Goal: Information Seeking & Learning: Compare options

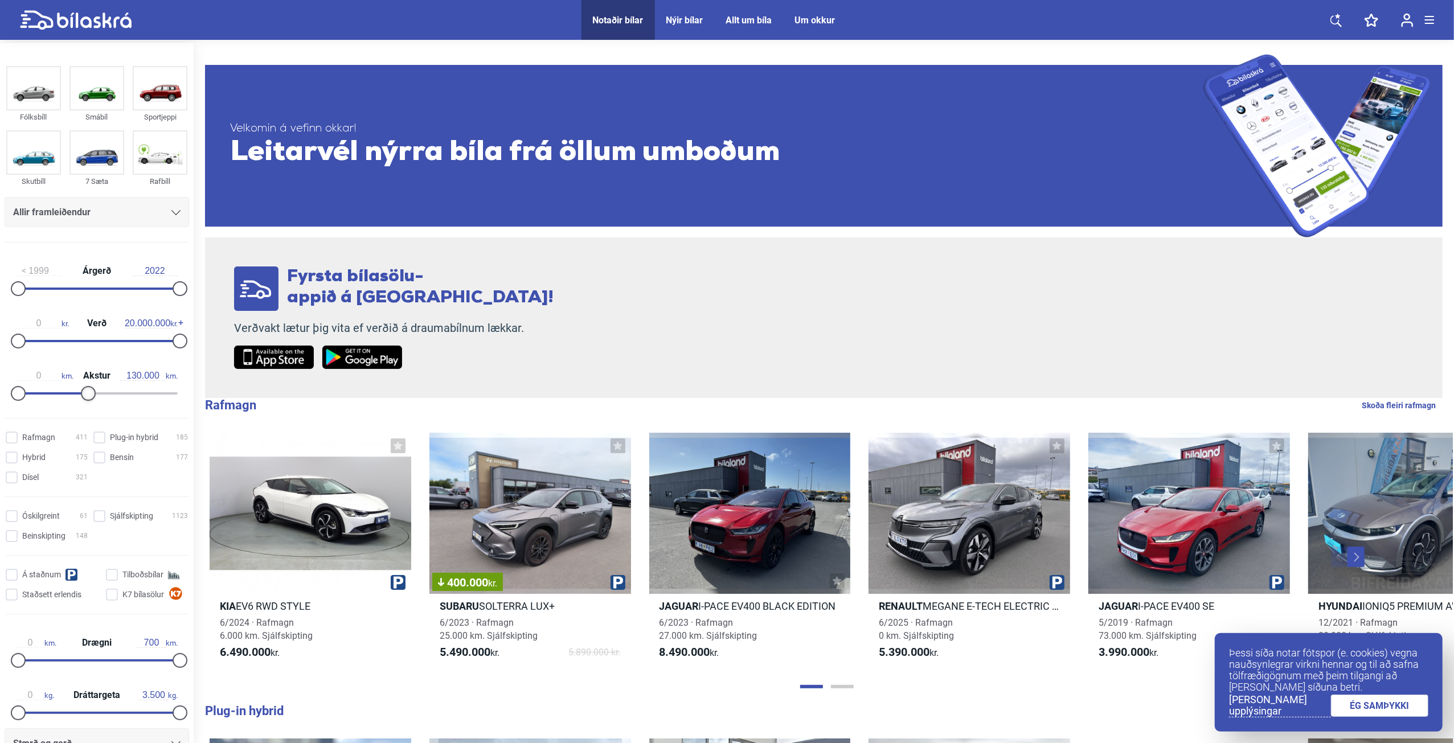
type input "140.000"
drag, startPoint x: 174, startPoint y: 391, endPoint x: 91, endPoint y: 395, distance: 83.3
click at [91, 395] on div at bounding box center [94, 393] width 15 height 15
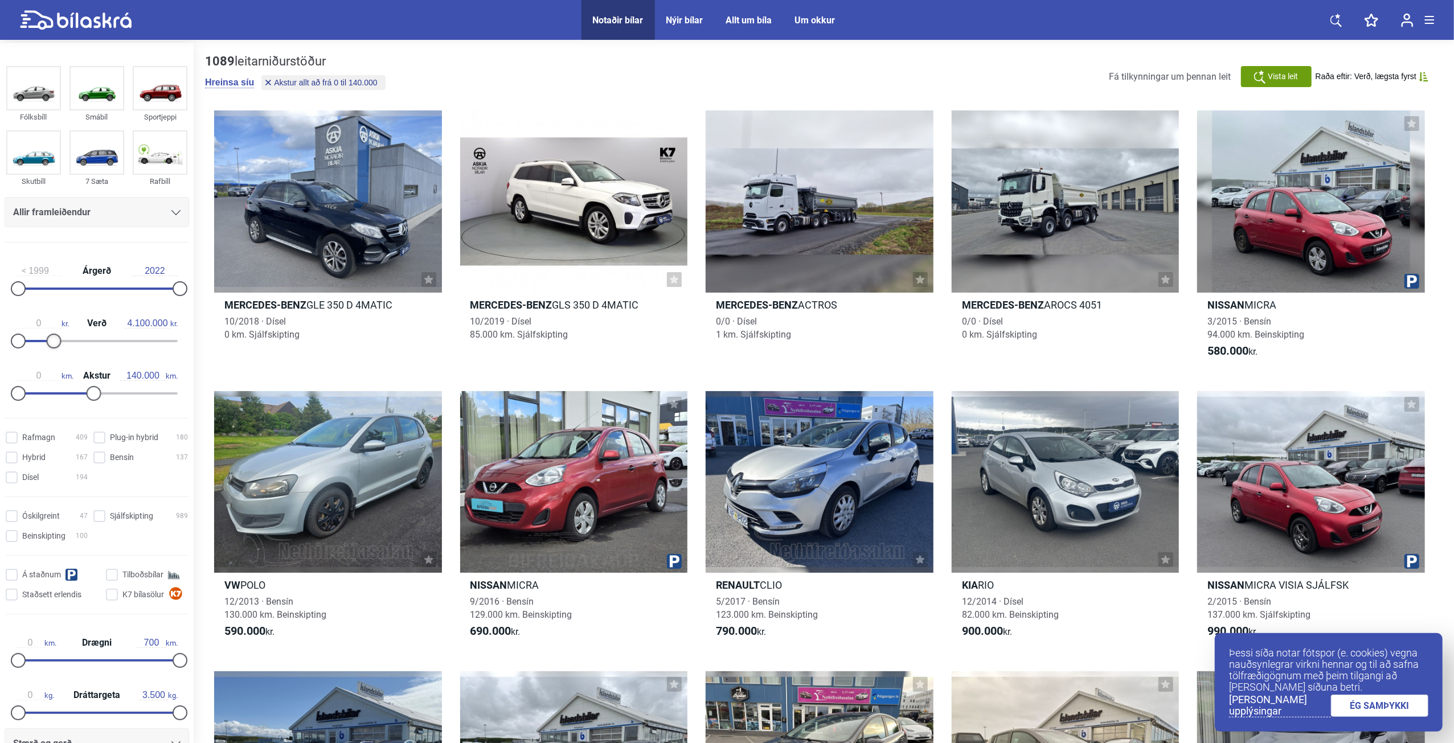
type input "4.000.000"
drag, startPoint x: 175, startPoint y: 342, endPoint x: 49, endPoint y: 352, distance: 126.8
click at [49, 352] on div "0 kr. Verð 4.000.000 kr." at bounding box center [97, 330] width 185 height 52
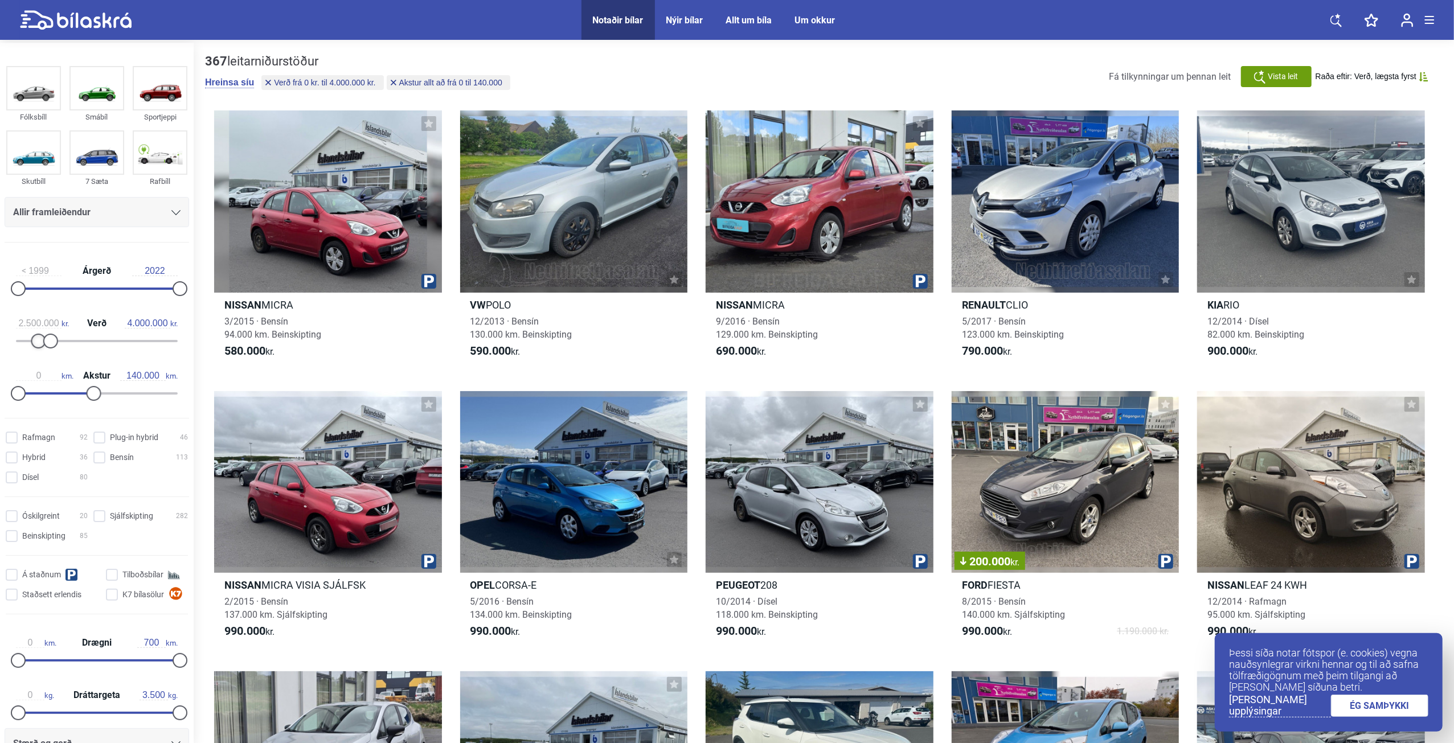
type input "2.300.000"
drag, startPoint x: 17, startPoint y: 344, endPoint x: 35, endPoint y: 342, distance: 18.3
click at [35, 342] on div at bounding box center [37, 341] width 15 height 15
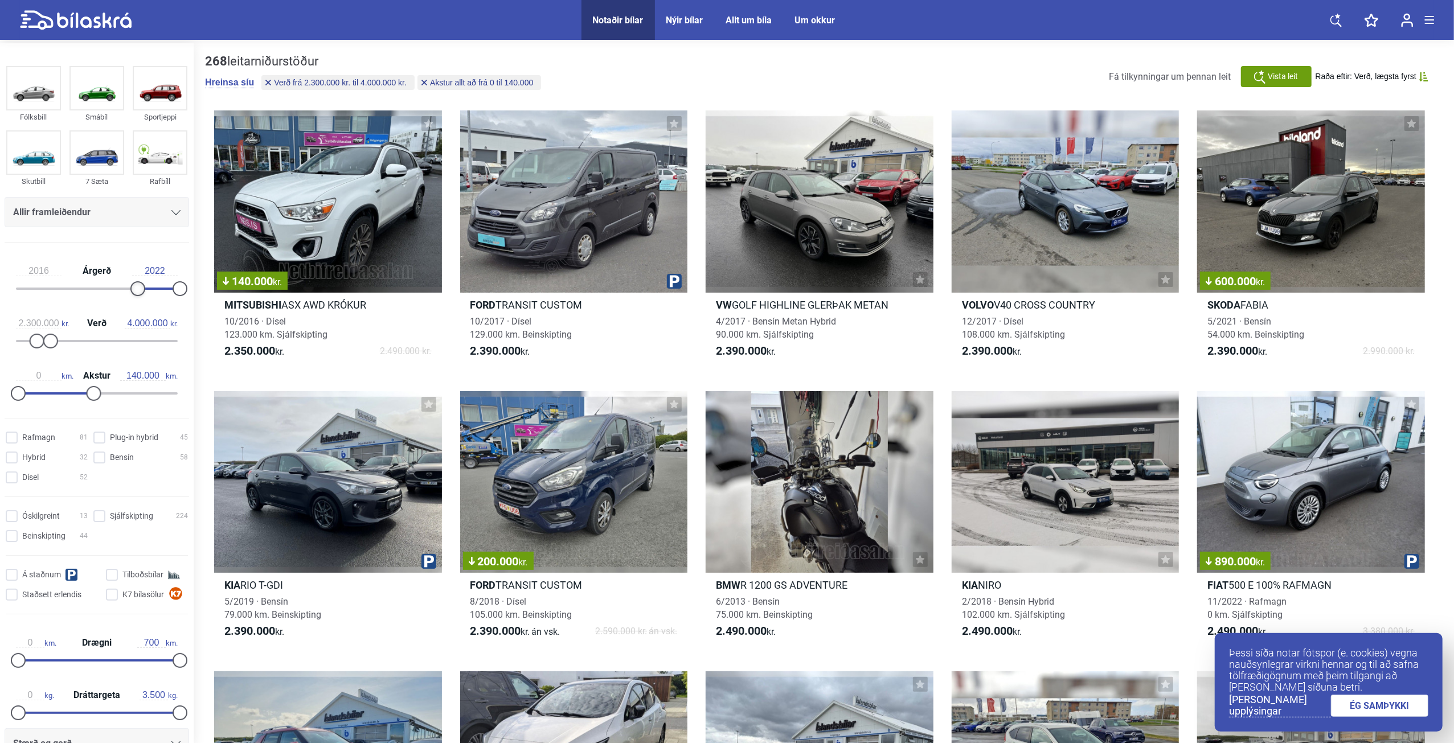
type input "2017"
drag, startPoint x: 22, startPoint y: 290, endPoint x: 144, endPoint y: 287, distance: 121.9
click at [144, 287] on div at bounding box center [144, 288] width 15 height 15
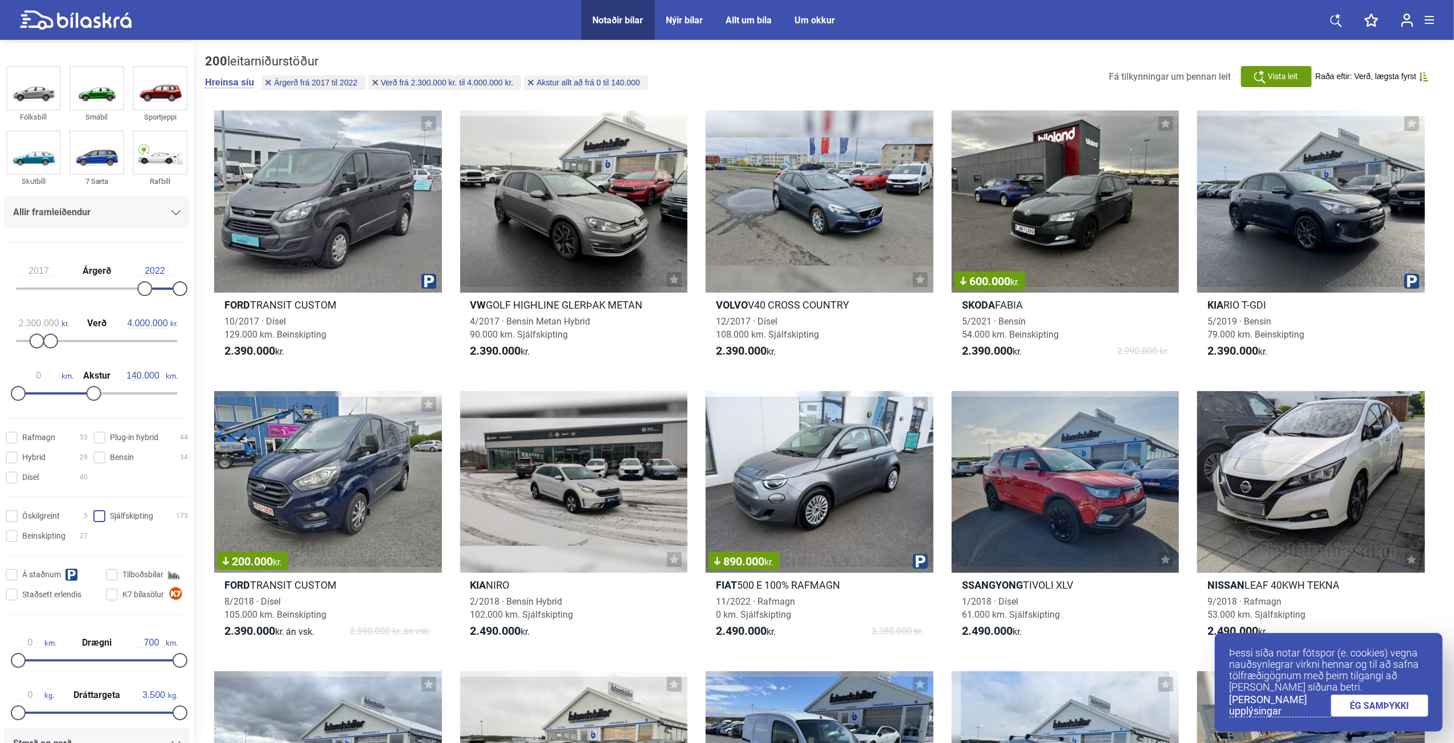
click at [105, 517] on input "Sjálfskipting 173" at bounding box center [142, 517] width 95 height 12
checkbox input "true"
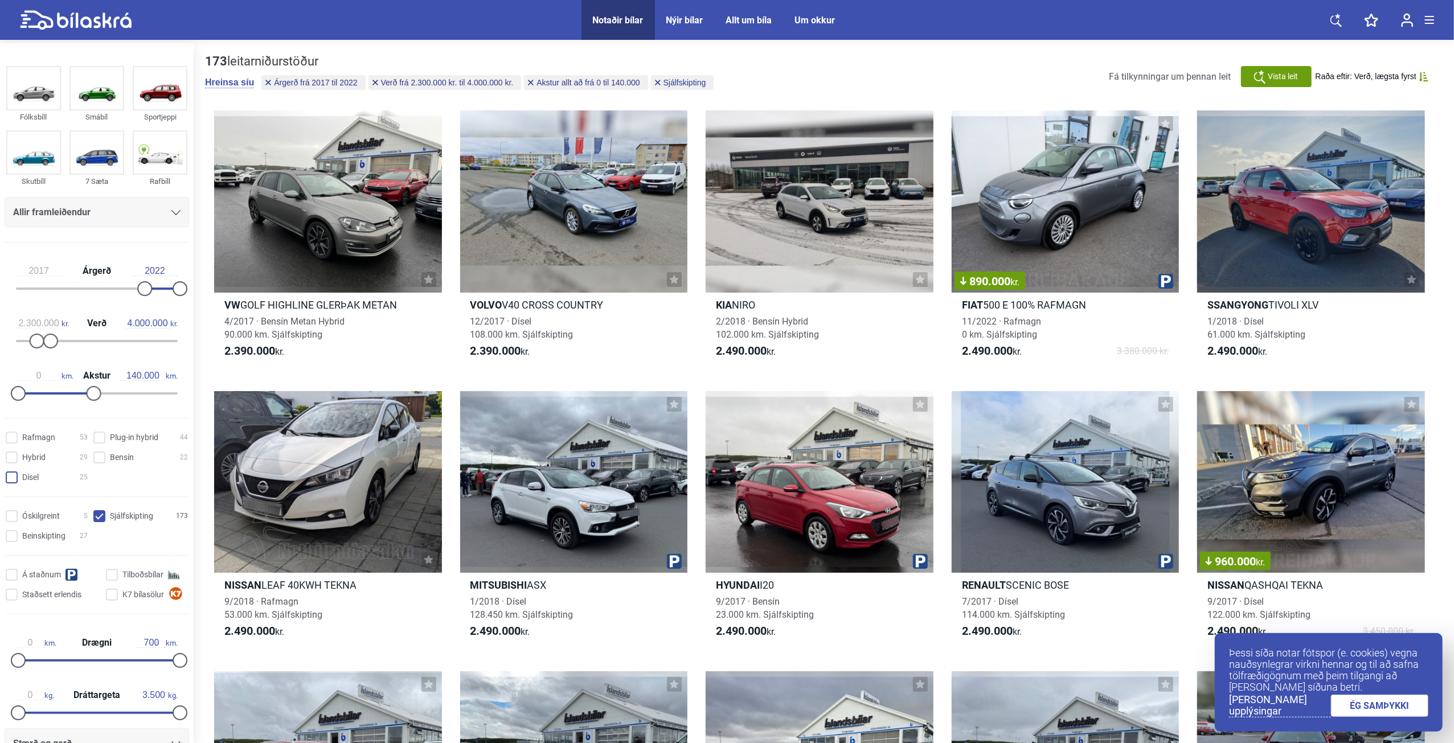
click at [15, 475] on input "Dísel 25" at bounding box center [48, 478] width 82 height 12
checkbox input "true"
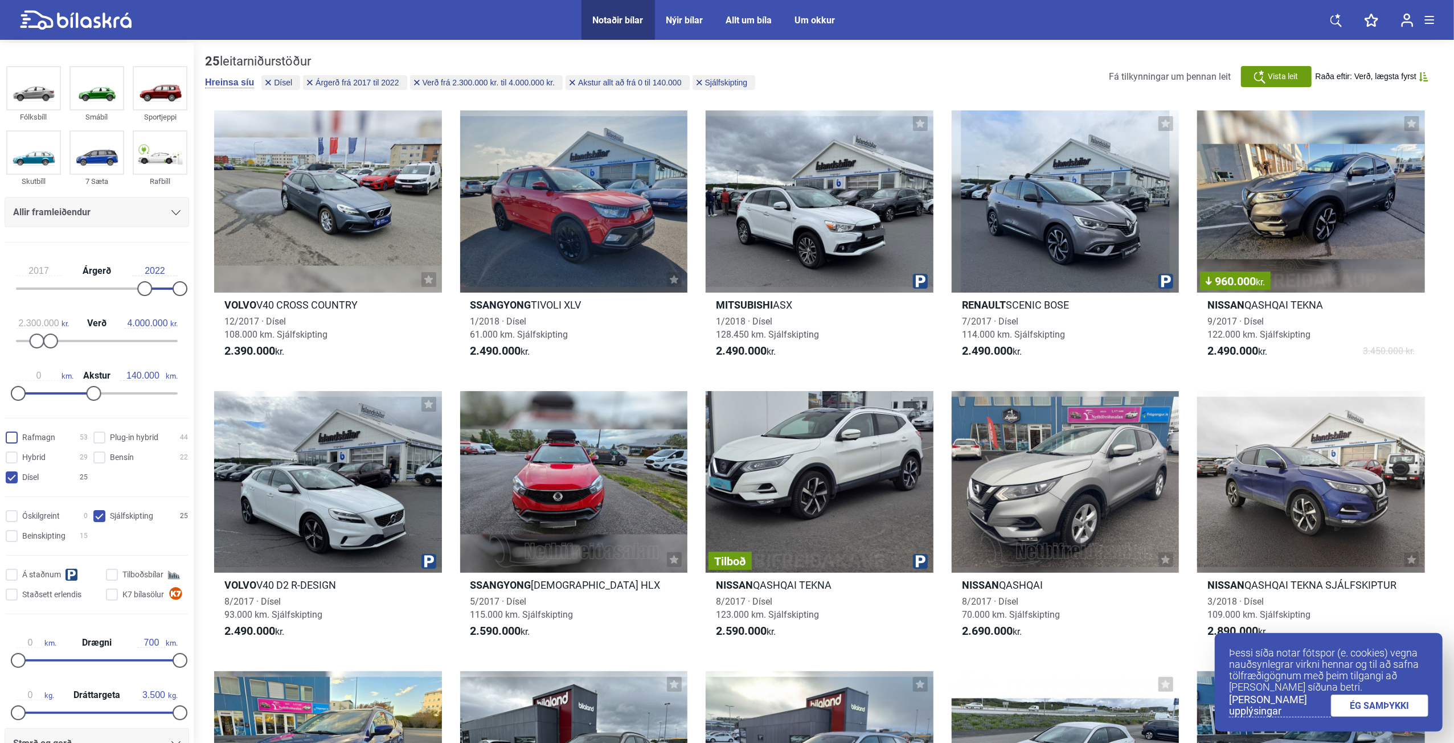
click at [14, 437] on input "Rafmagn 53" at bounding box center [48, 438] width 82 height 12
checkbox input "true"
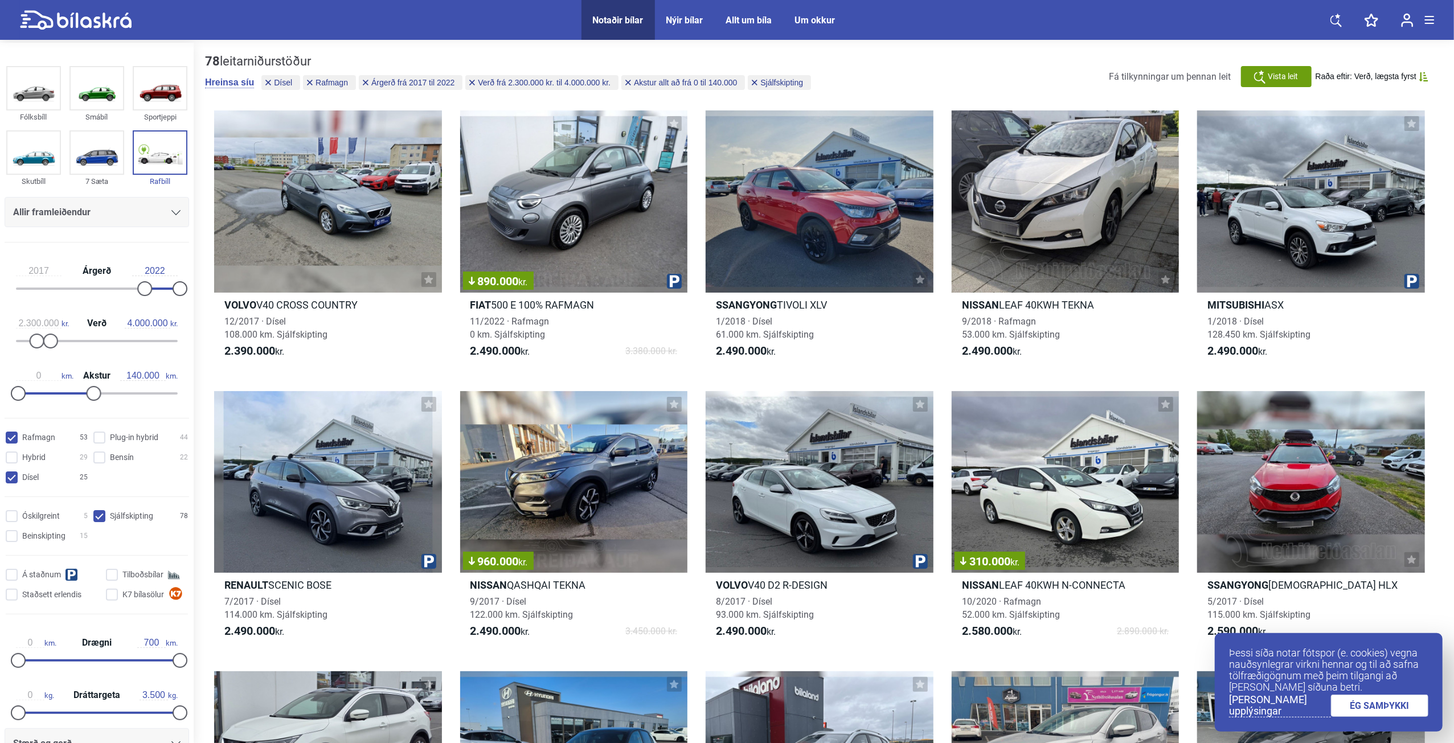
drag, startPoint x: 95, startPoint y: 438, endPoint x: 112, endPoint y: 447, distance: 18.9
click at [95, 439] on hybrid "Plug-in hybrid 44" at bounding box center [142, 438] width 95 height 12
checkbox hybrid "true"
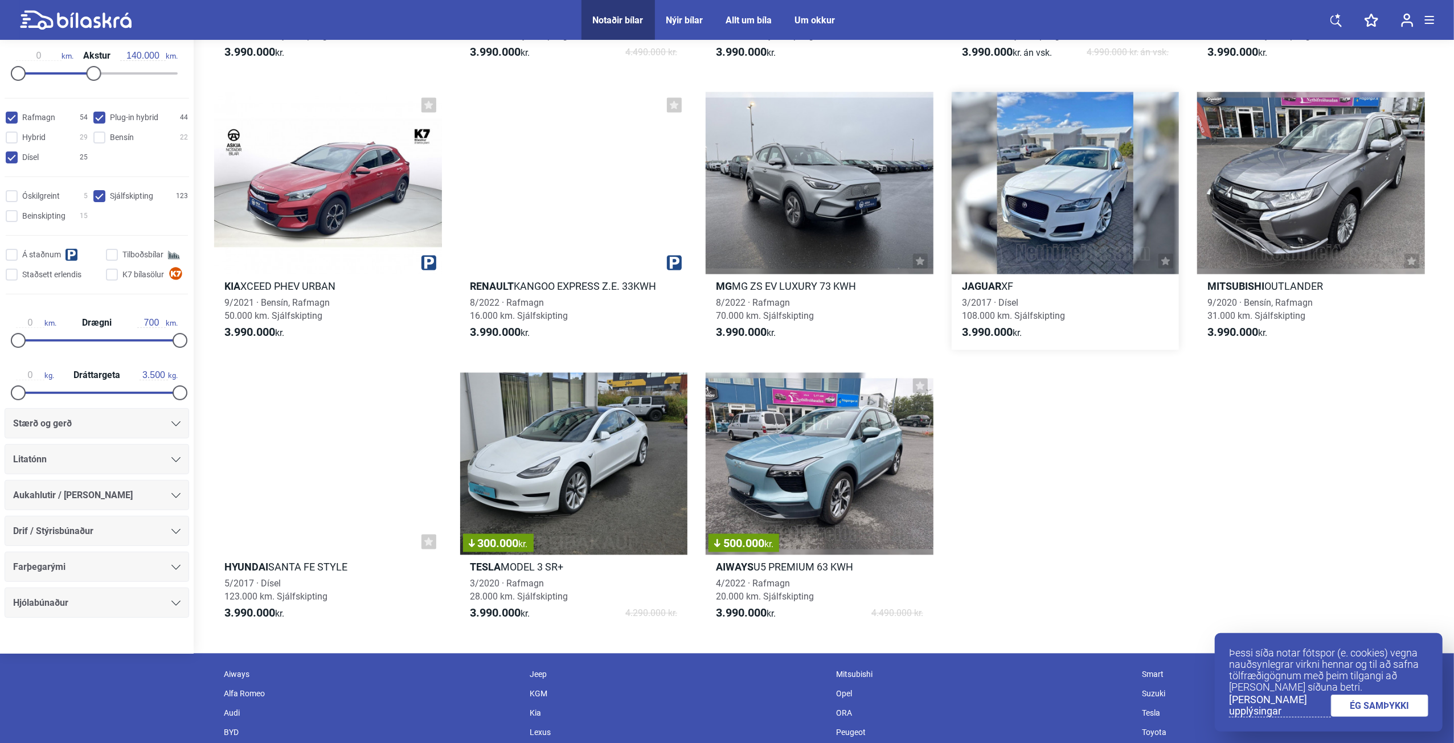
scroll to position [6608, 0]
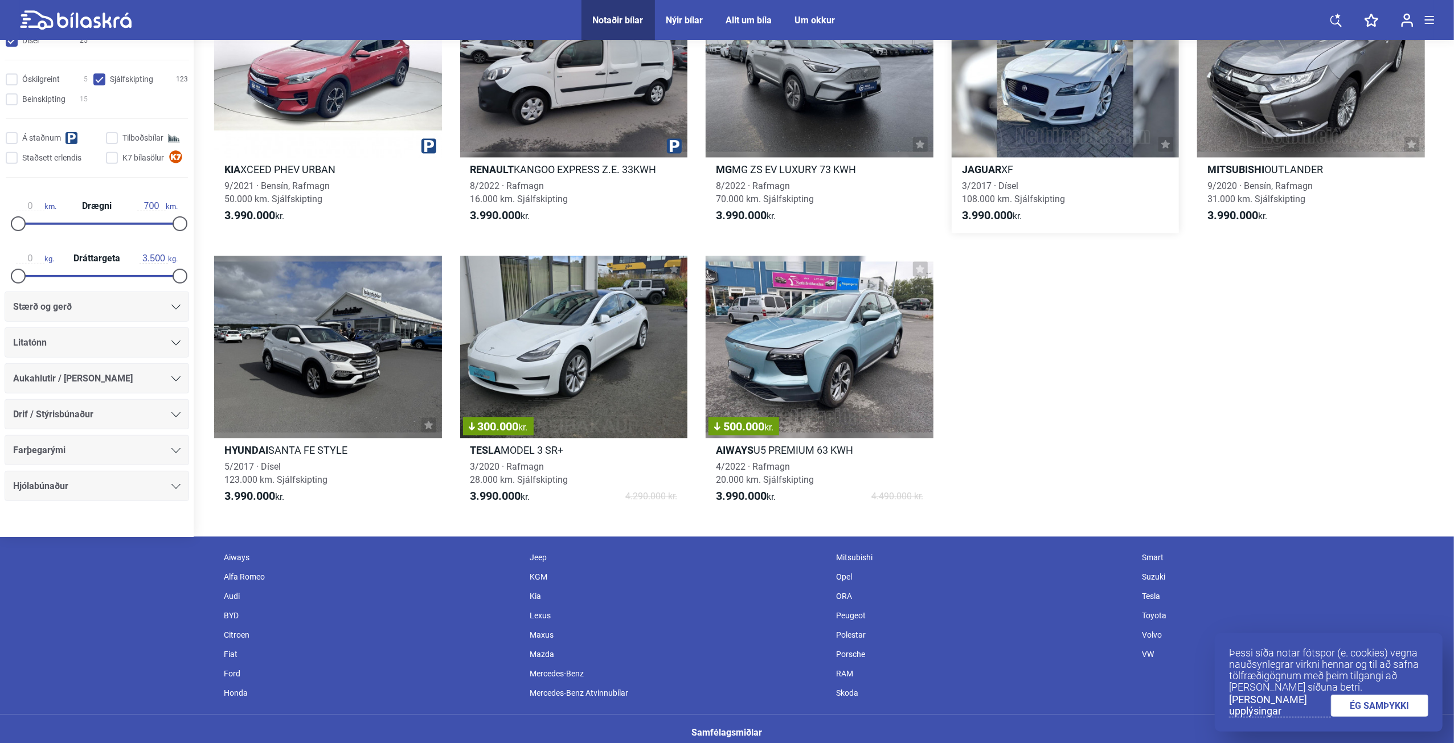
click at [1073, 96] on div at bounding box center [1066, 66] width 228 height 182
